Goal: Task Accomplishment & Management: Manage account settings

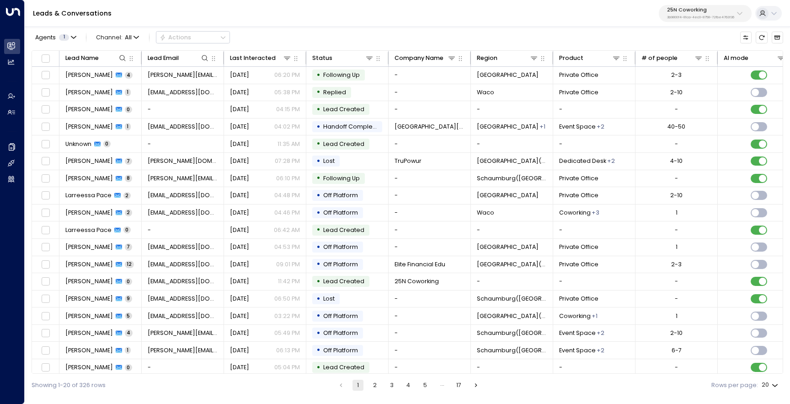
click at [671, 19] on p "3b9800f4-81ca-4ec0-8758-72fbe4763f36" at bounding box center [700, 18] width 67 height 4
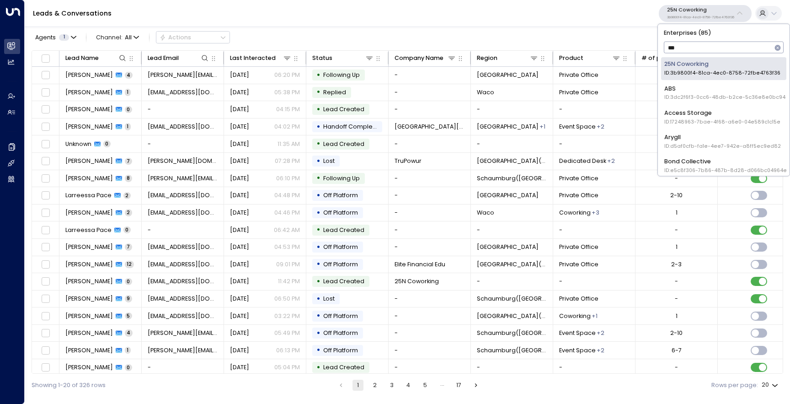
type input "****"
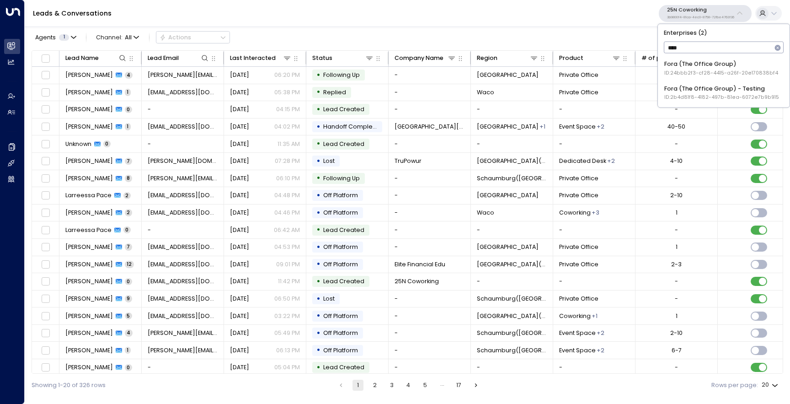
click at [702, 68] on div "Fora (The Office Group) ID: 24bbb2f3-cf28-4415-a26f-20e170838bf4" at bounding box center [721, 68] width 114 height 17
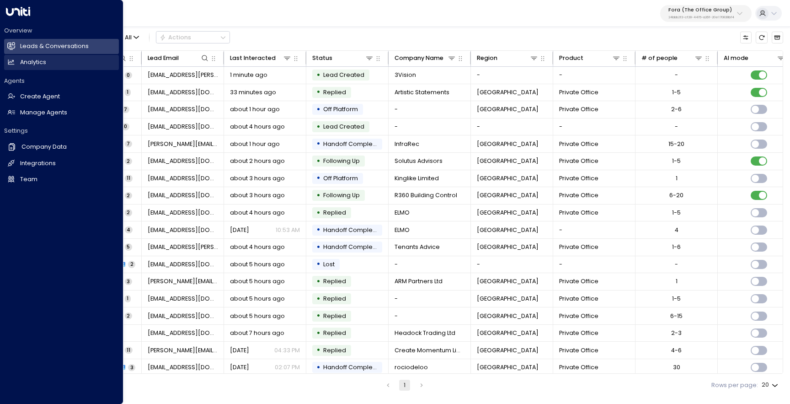
click at [39, 68] on link "Analytics Analytics" at bounding box center [61, 62] width 115 height 15
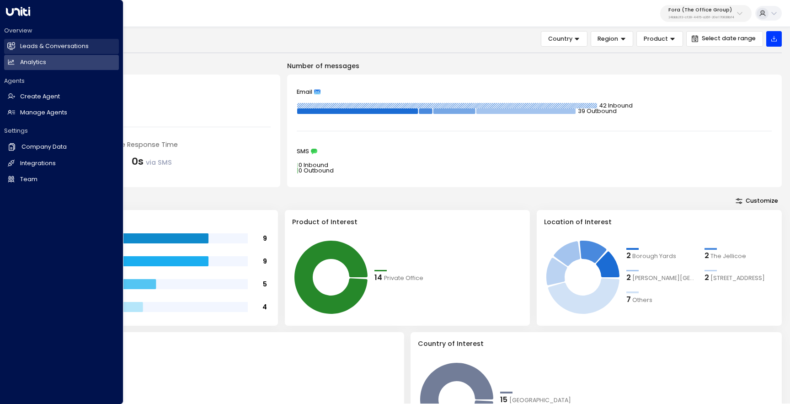
click at [16, 49] on link "Leads & Conversations Leads & Conversations" at bounding box center [61, 46] width 115 height 15
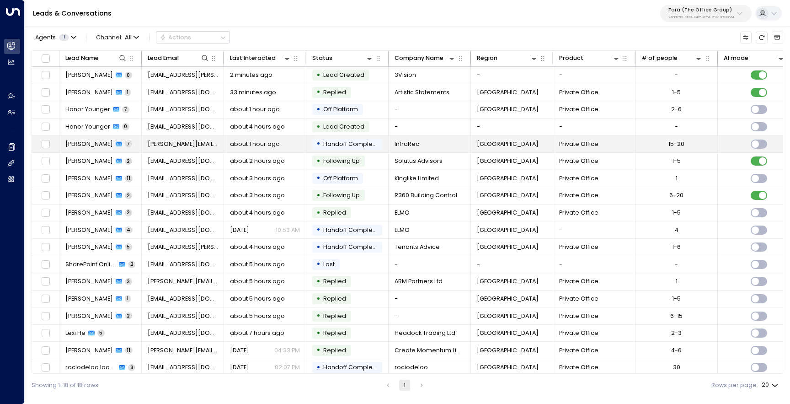
click at [86, 147] on span "[PERSON_NAME]" at bounding box center [89, 144] width 48 height 8
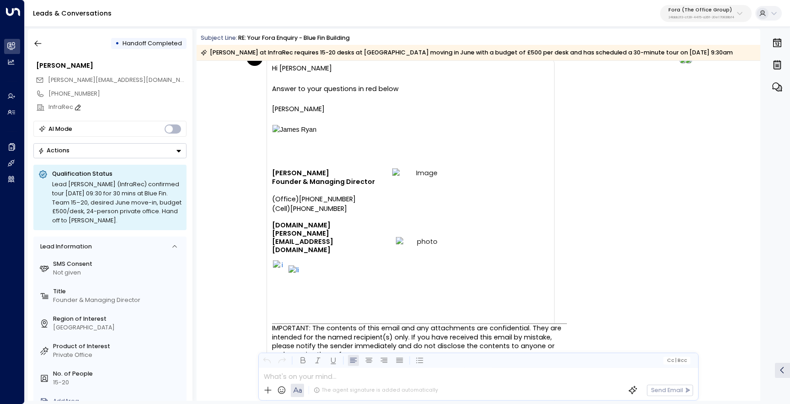
scroll to position [597, 0]
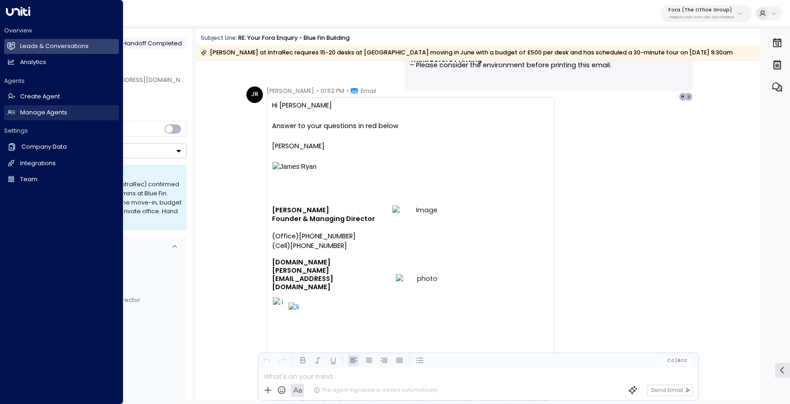
click at [26, 113] on h2 "Manage Agents" at bounding box center [43, 112] width 47 height 9
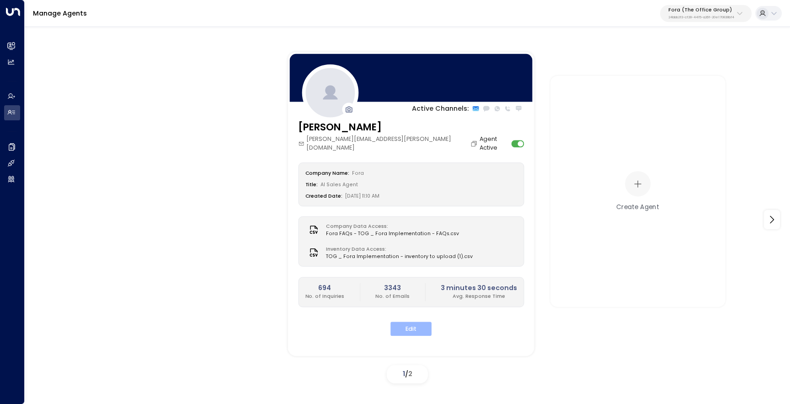
click at [407, 324] on button "Edit" at bounding box center [411, 329] width 41 height 14
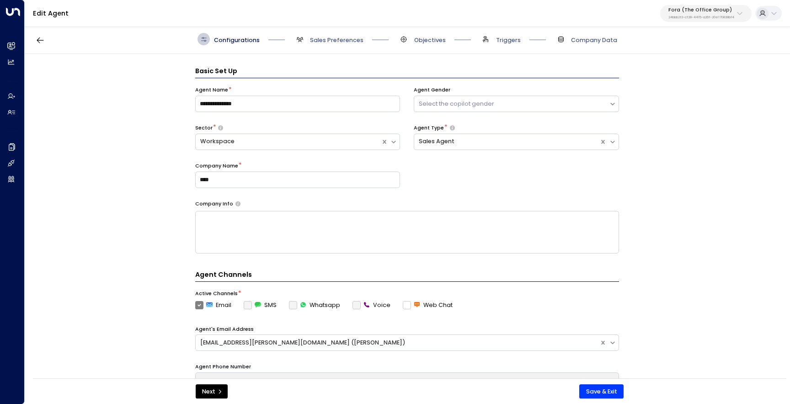
scroll to position [12, 0]
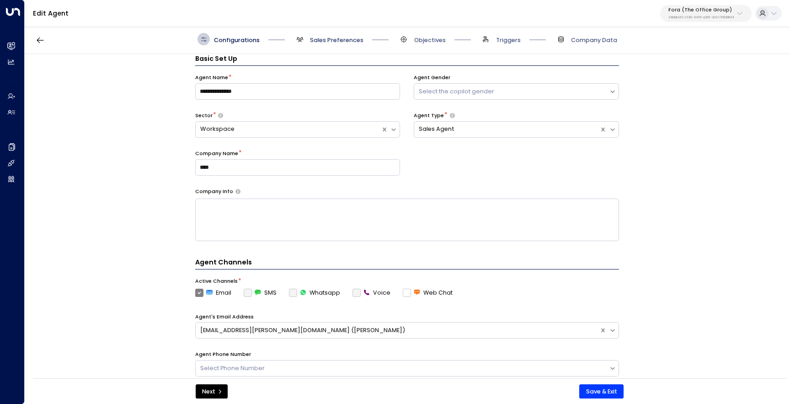
click at [357, 38] on span "Sales Preferences" at bounding box center [337, 40] width 54 height 8
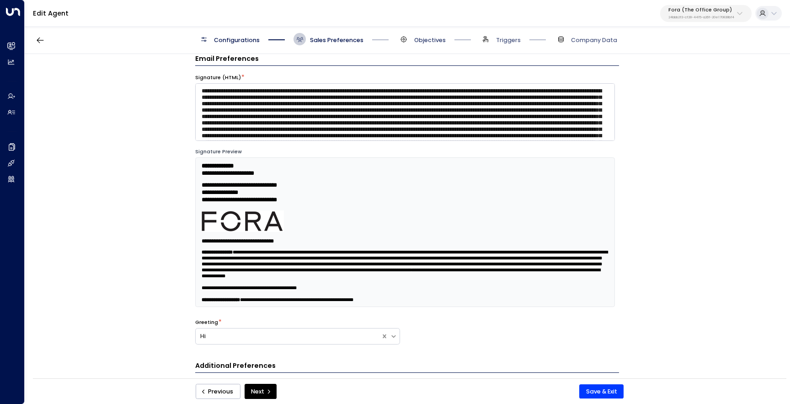
click at [424, 43] on span "Objectives" at bounding box center [430, 40] width 32 height 8
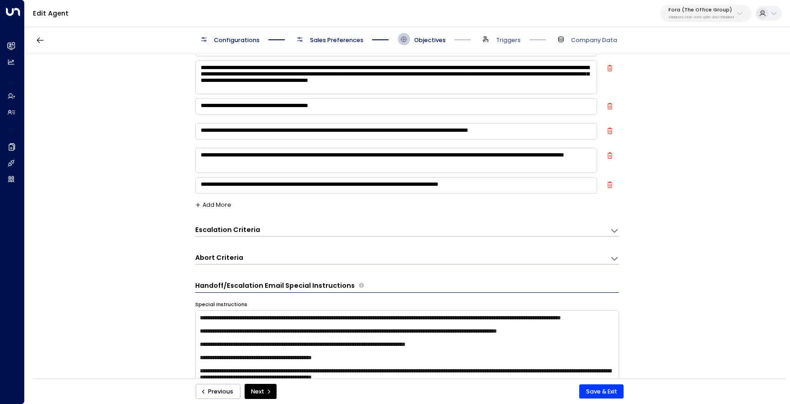
scroll to position [8, 0]
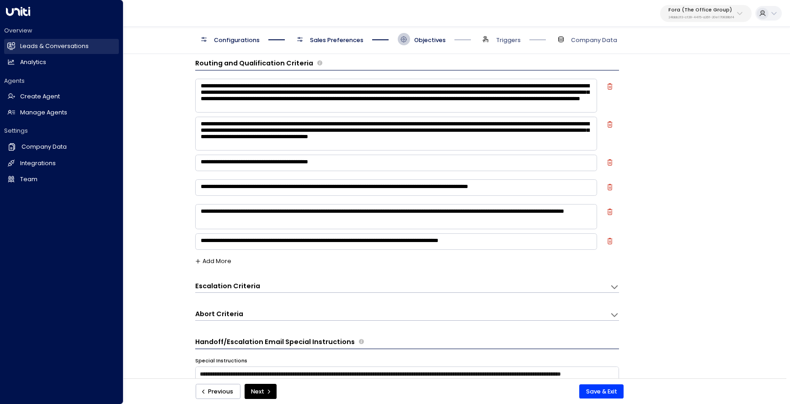
click at [20, 44] on link "Leads & Conversations Leads & Conversations" at bounding box center [61, 46] width 115 height 15
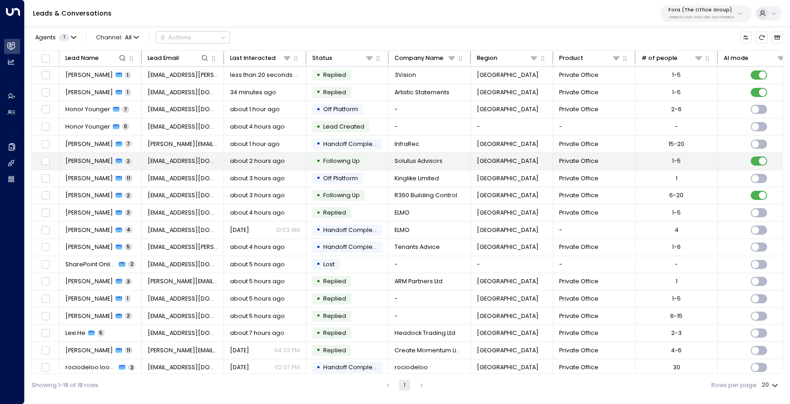
scroll to position [5, 0]
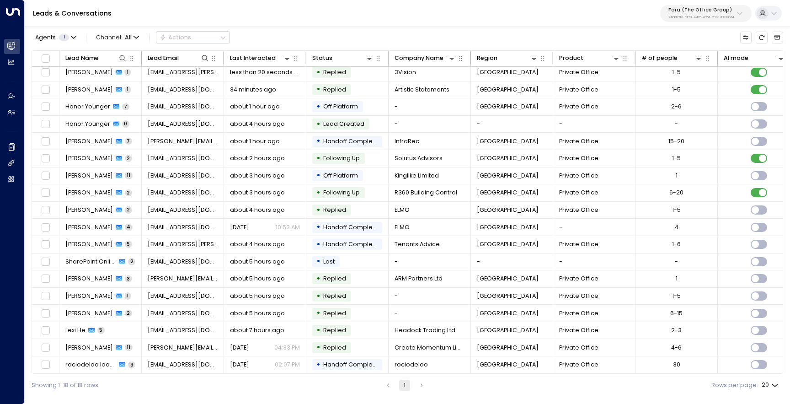
click at [676, 21] on button "Fora (The Office Group) 24bbb2f3-cf28-4415-a26f-20e170838bf4" at bounding box center [705, 13] width 91 height 17
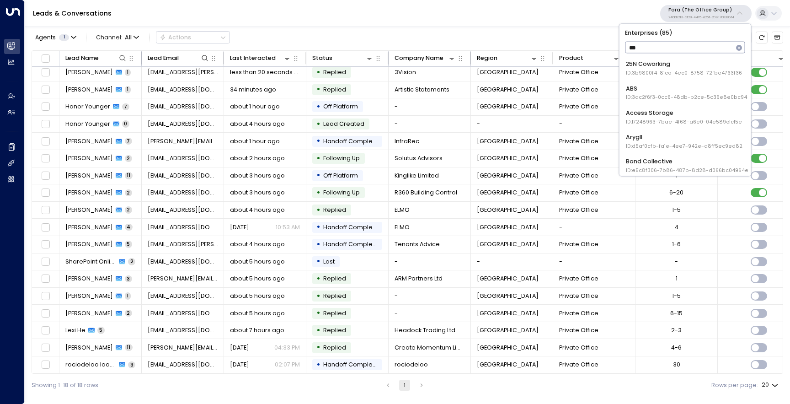
type input "****"
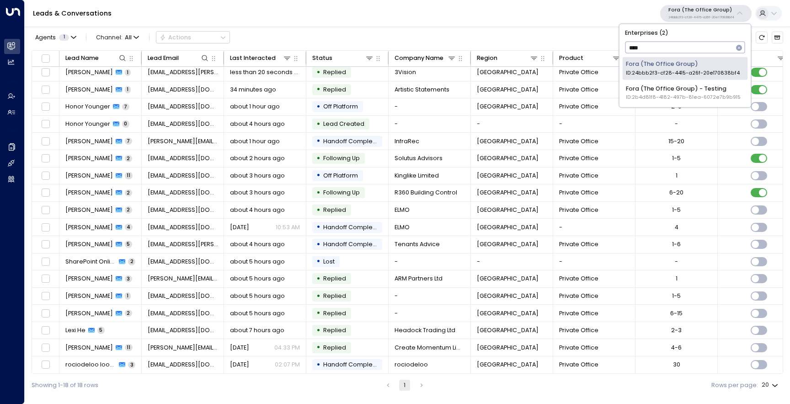
click at [681, 91] on div "Fora (The Office Group) - Testing ID: 2b4d81f8-4182-497b-81ea-6072e7b9b915" at bounding box center [683, 92] width 115 height 17
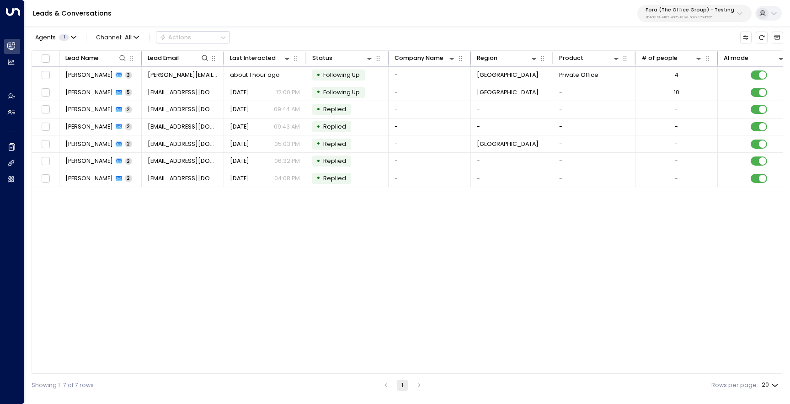
click at [697, 17] on p "2b4d81f8-4182-497b-81ea-6072e7b9b915" at bounding box center [690, 18] width 89 height 4
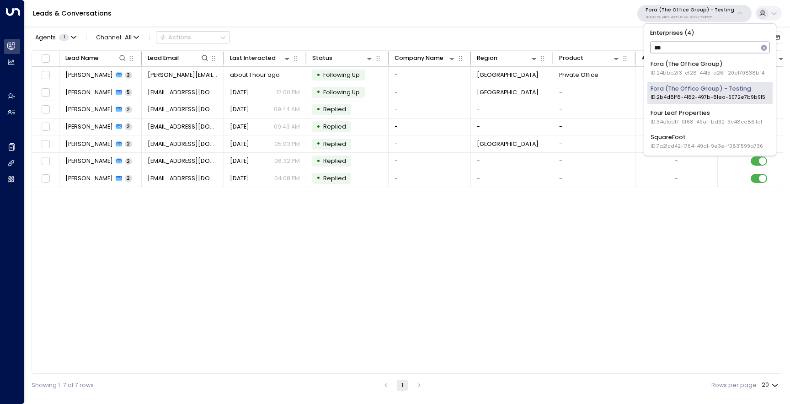
type input "****"
click at [693, 72] on span "ID: 24bbb2f3-cf28-4415-a26f-20e170838bf4" at bounding box center [708, 73] width 114 height 7
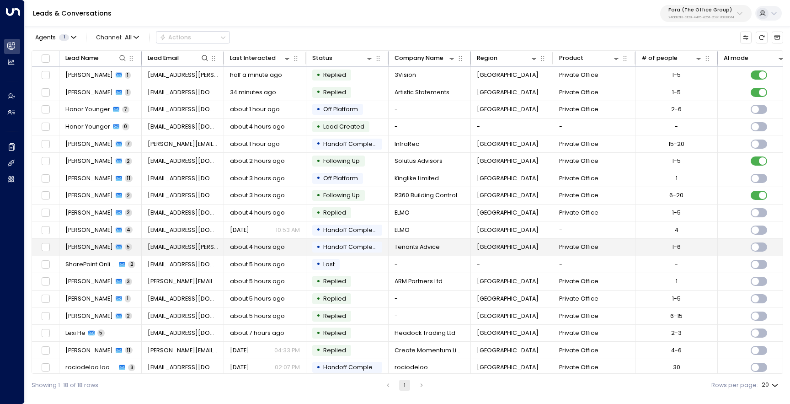
click at [90, 252] on td "[PERSON_NAME] 5" at bounding box center [100, 247] width 82 height 17
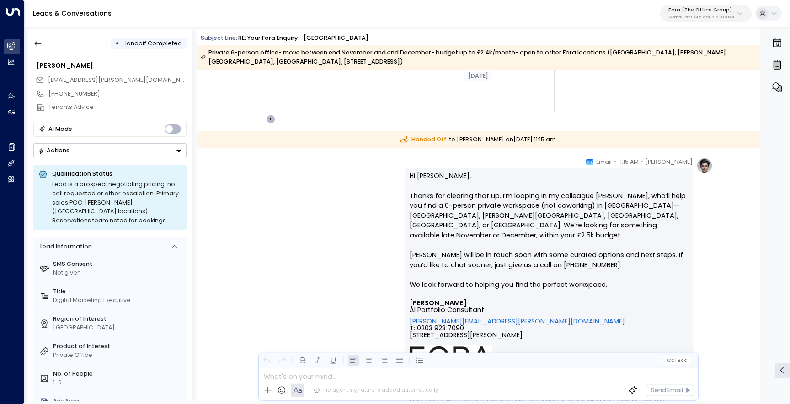
scroll to position [2212, 0]
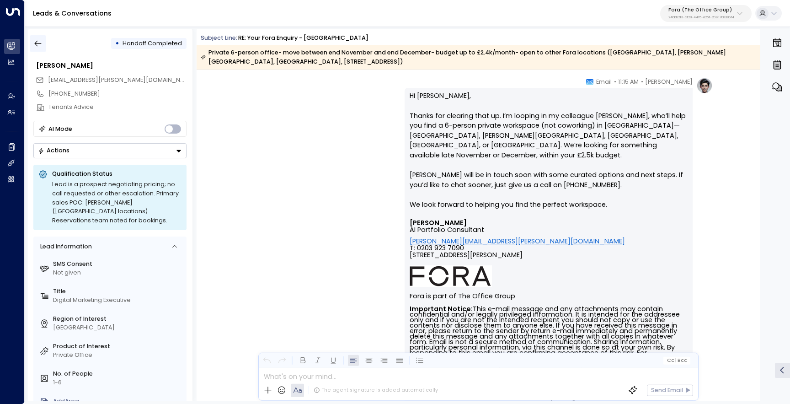
click at [40, 43] on icon "button" at bounding box center [38, 44] width 7 height 6
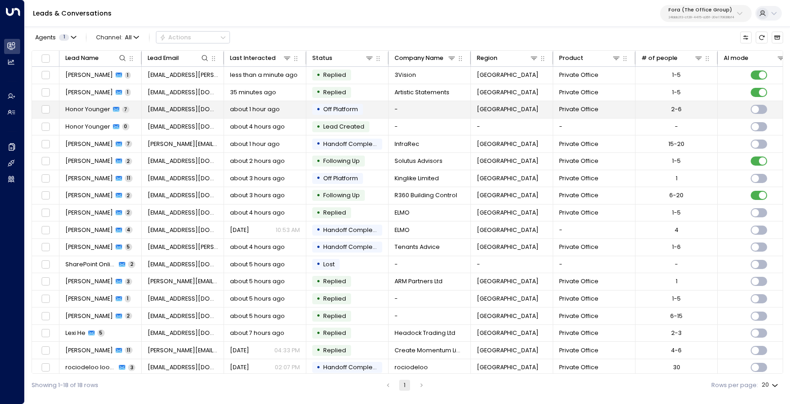
click at [87, 111] on span "Honor Younger" at bounding box center [87, 109] width 45 height 8
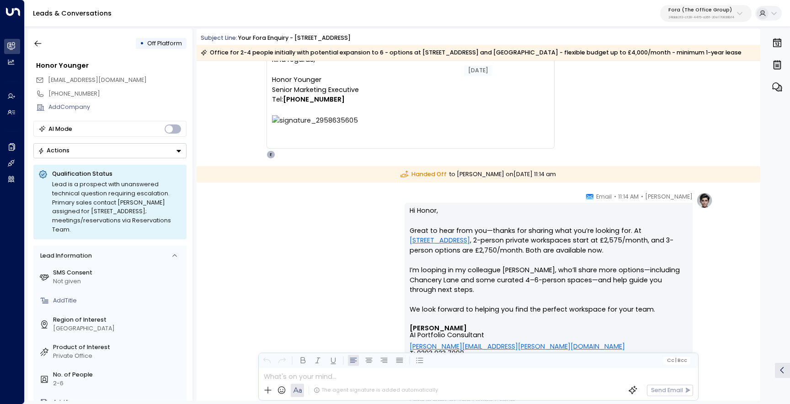
scroll to position [1422, 0]
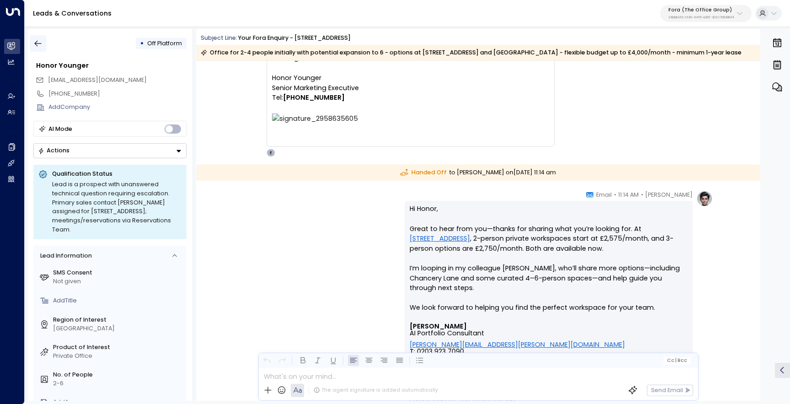
click at [43, 45] on button "button" at bounding box center [38, 43] width 16 height 16
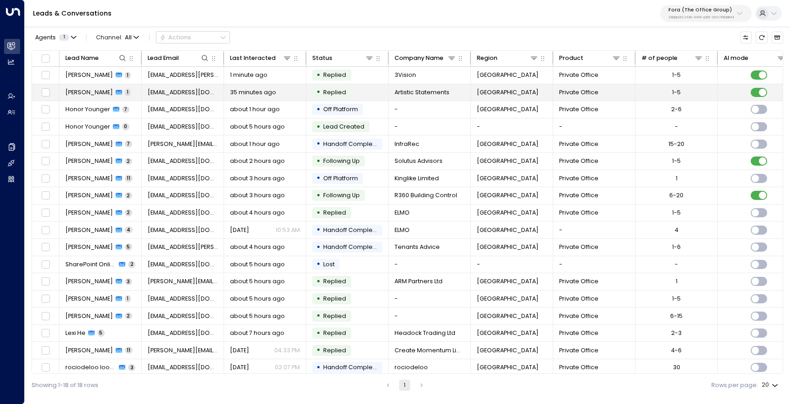
click at [70, 95] on span "[PERSON_NAME]" at bounding box center [89, 92] width 48 height 8
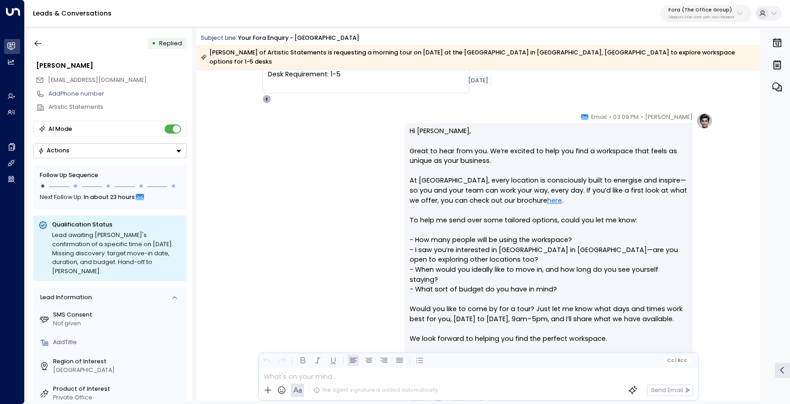
scroll to position [117, 0]
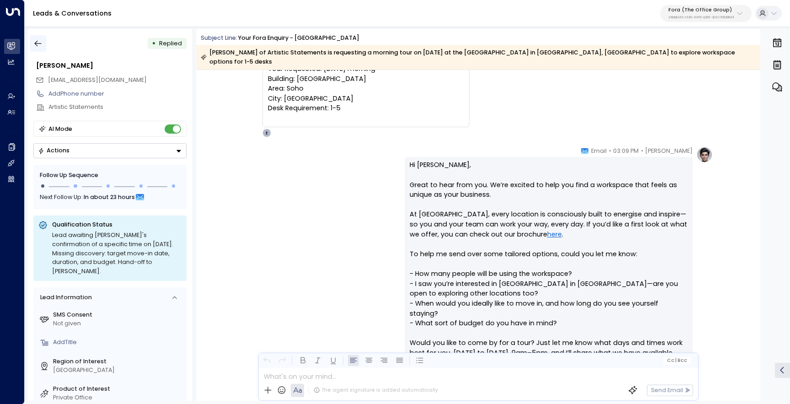
click at [45, 48] on button "button" at bounding box center [38, 43] width 16 height 16
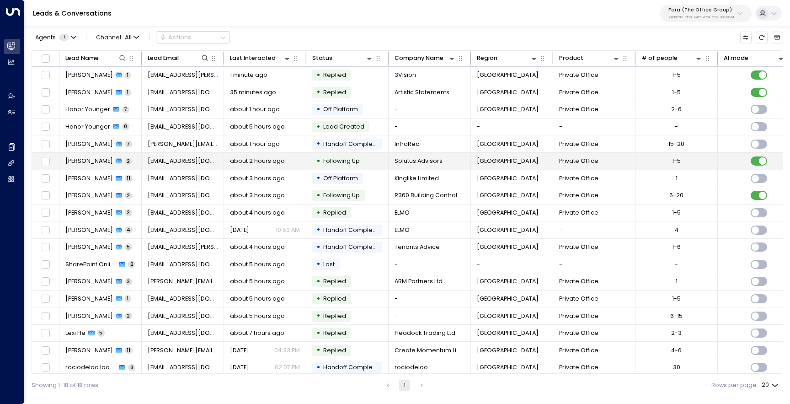
click at [91, 165] on span "[PERSON_NAME]" at bounding box center [89, 161] width 48 height 8
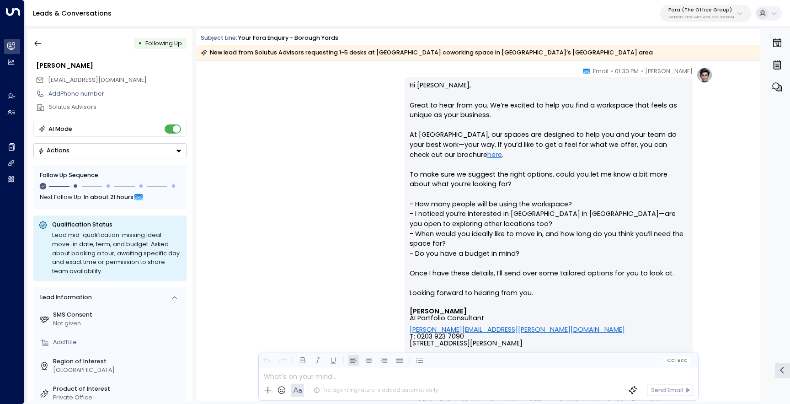
scroll to position [220, 0]
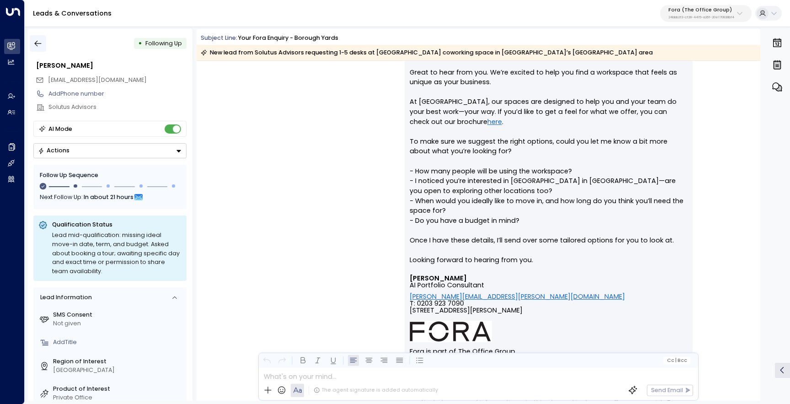
click at [42, 38] on button "button" at bounding box center [38, 43] width 16 height 16
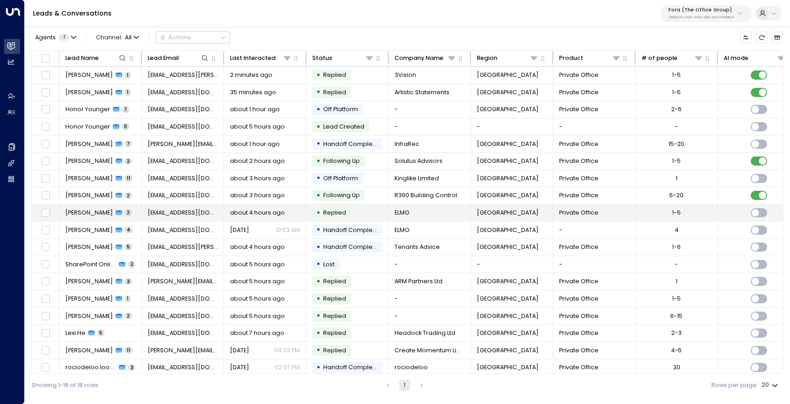
click at [81, 215] on span "[PERSON_NAME]" at bounding box center [89, 213] width 48 height 8
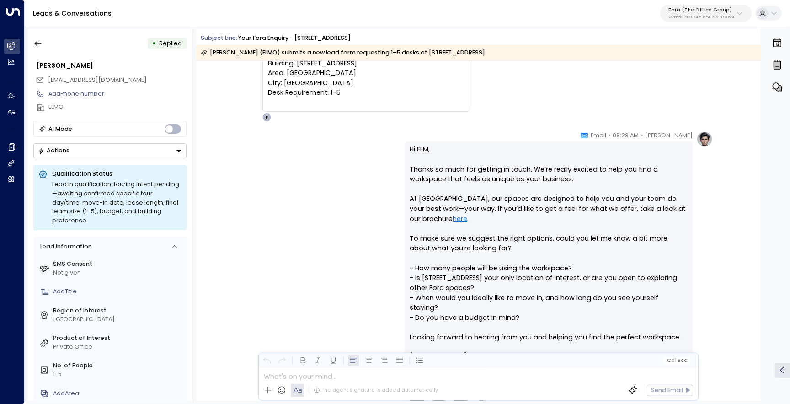
scroll to position [149, 0]
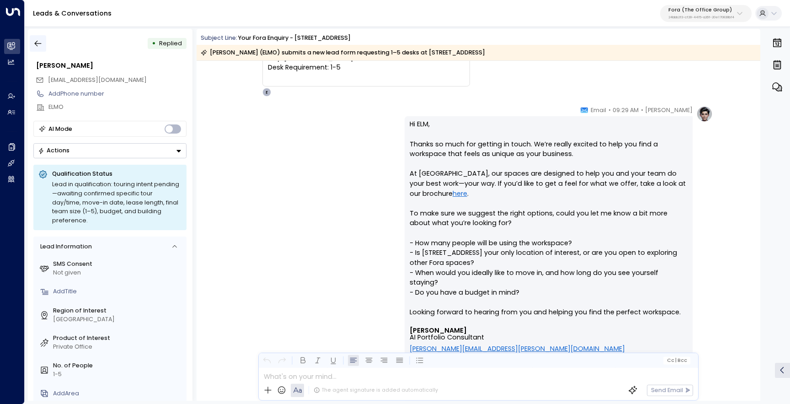
click at [38, 42] on icon "button" at bounding box center [37, 43] width 9 height 9
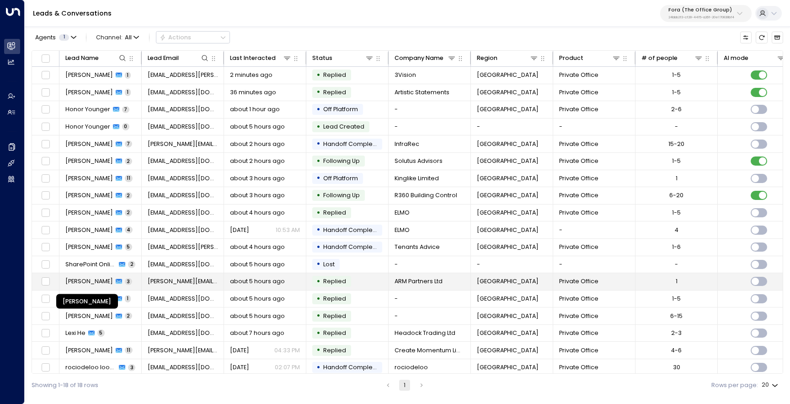
click at [101, 282] on span "[PERSON_NAME]" at bounding box center [89, 281] width 48 height 8
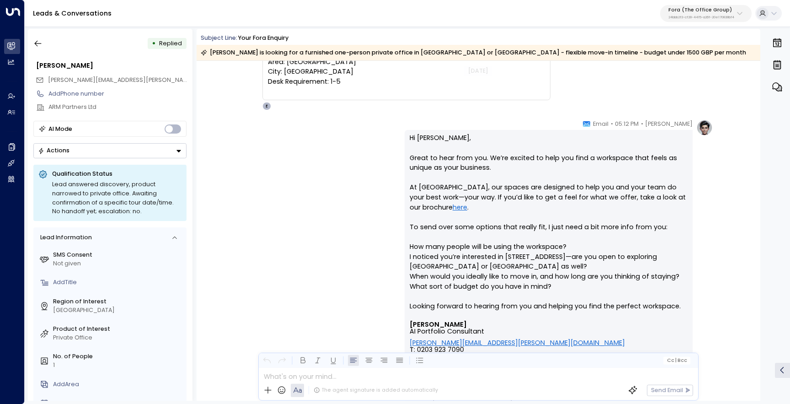
scroll to position [250, 0]
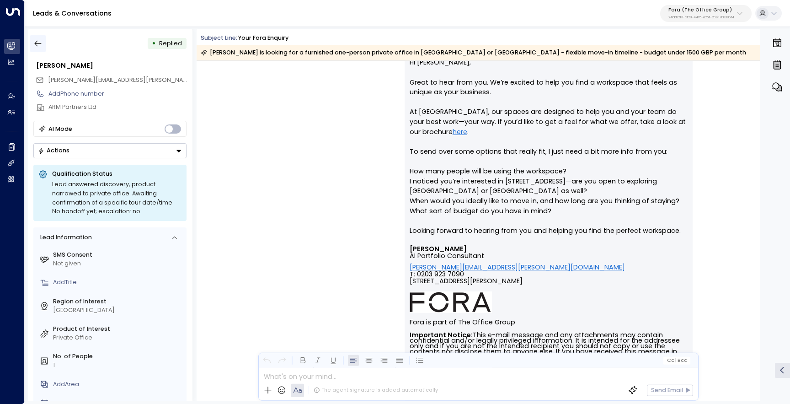
click at [36, 43] on icon "button" at bounding box center [37, 43] width 9 height 9
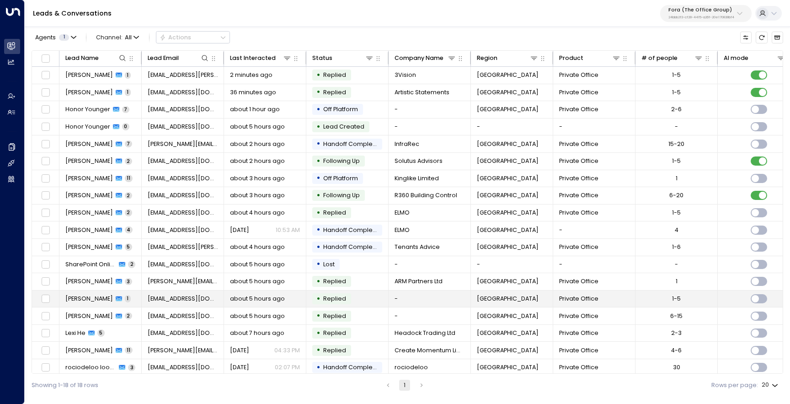
click at [96, 299] on span "[PERSON_NAME]" at bounding box center [89, 299] width 48 height 8
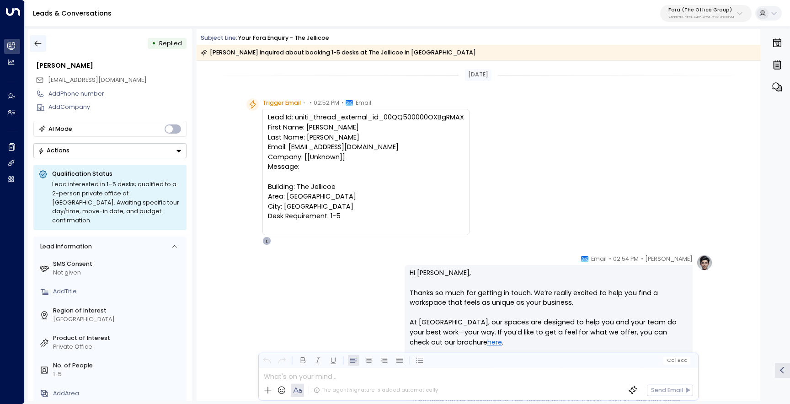
click at [43, 46] on button "button" at bounding box center [38, 43] width 16 height 16
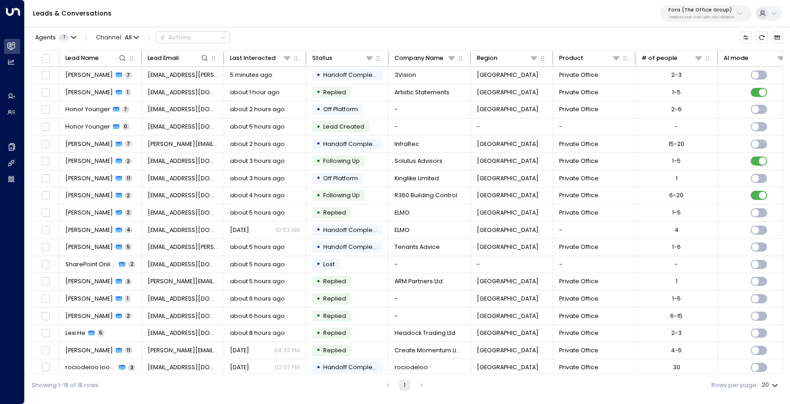
click at [697, 14] on div "Fora (The Office Group) 24bbb2f3-cf28-4415-a26f-20e170838bf4" at bounding box center [702, 13] width 66 height 12
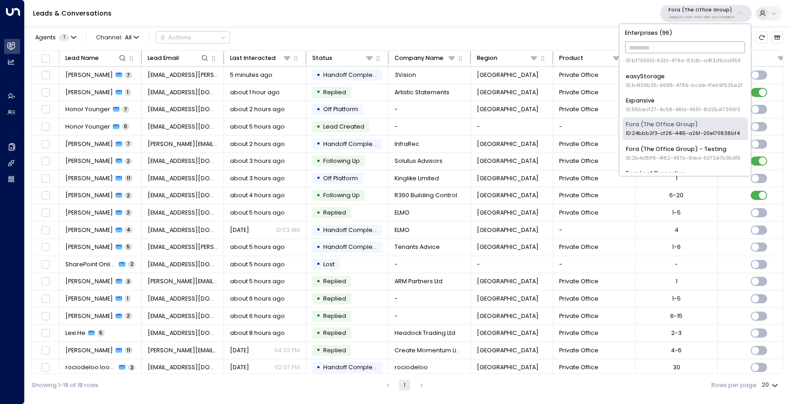
scroll to position [364, 0]
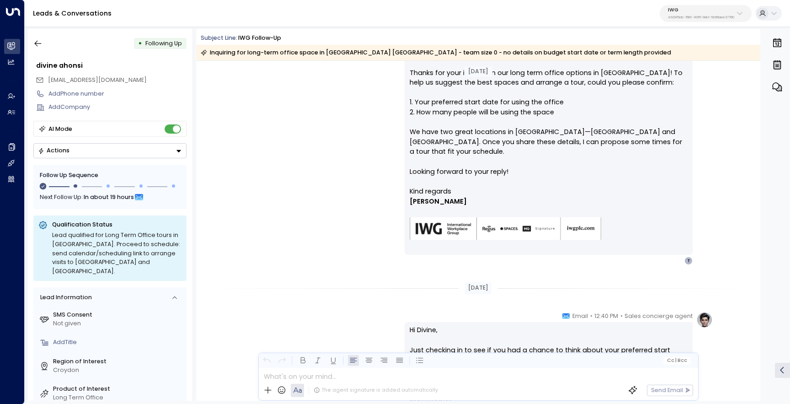
scroll to position [236, 0]
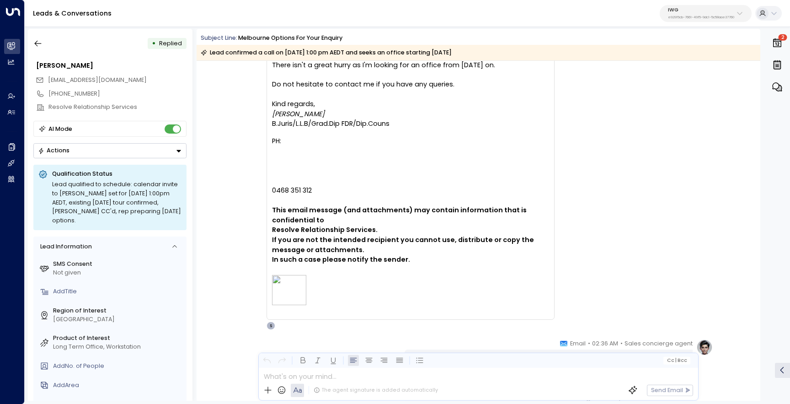
scroll to position [517, 0]
